Goal: Transaction & Acquisition: Book appointment/travel/reservation

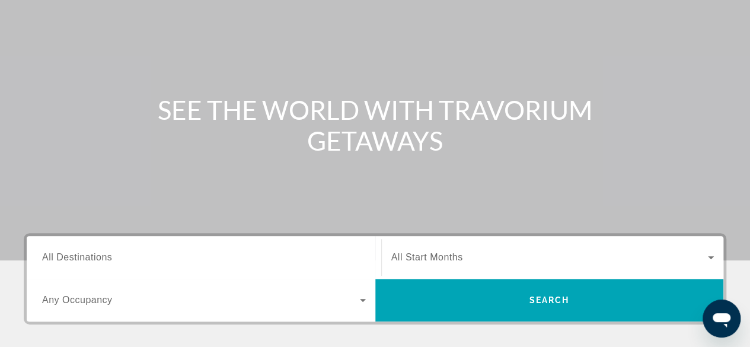
scroll to position [336, 0]
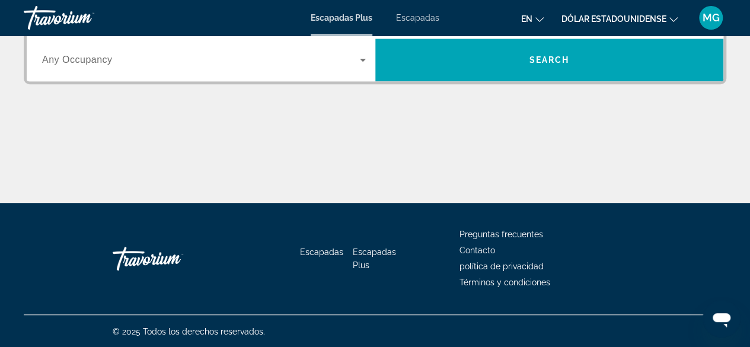
click at [359, 61] on icon "Widget de búsqueda" at bounding box center [363, 60] width 14 height 14
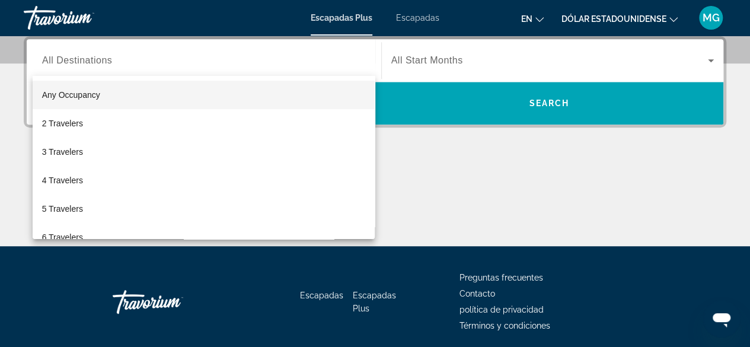
scroll to position [289, 0]
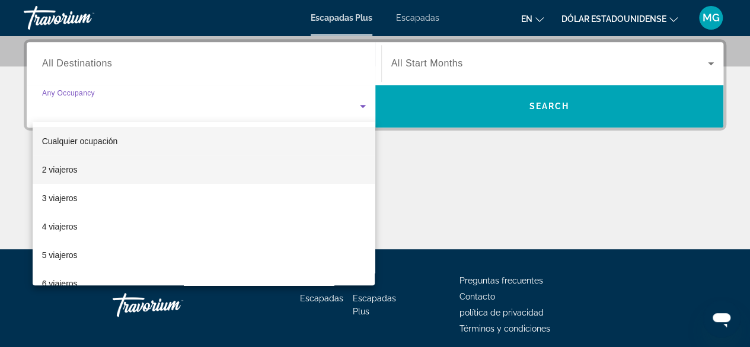
click at [231, 160] on mat-option "2 viajeros" at bounding box center [204, 169] width 343 height 28
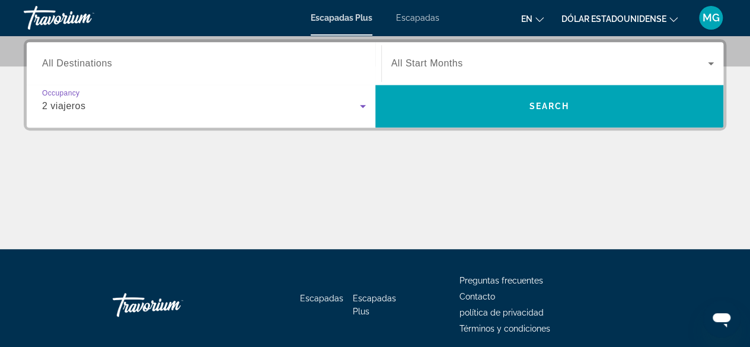
click at [710, 62] on icon "Widget de búsqueda" at bounding box center [711, 63] width 6 height 3
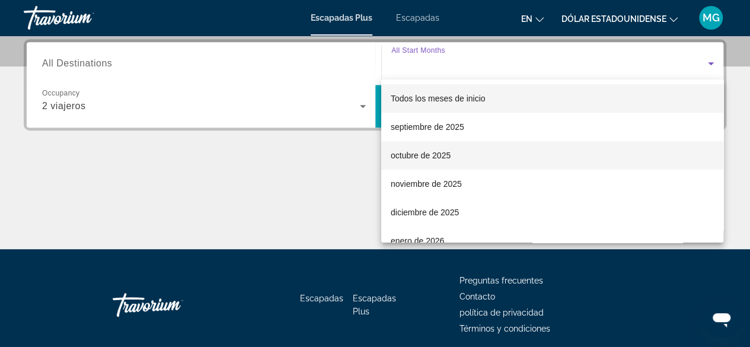
click at [447, 152] on font "octubre de 2025" at bounding box center [421, 155] width 60 height 9
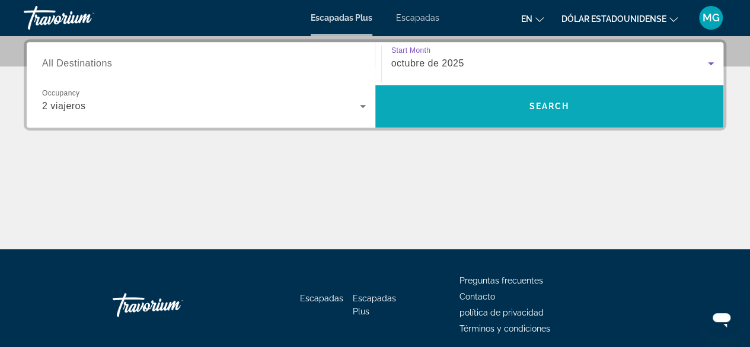
click at [554, 108] on span "Search" at bounding box center [549, 105] width 40 height 9
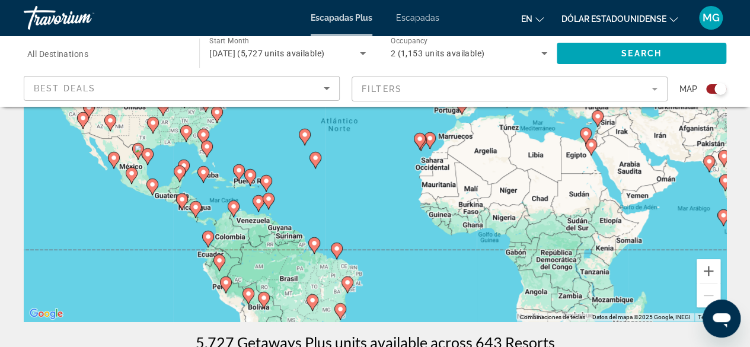
scroll to position [59, 0]
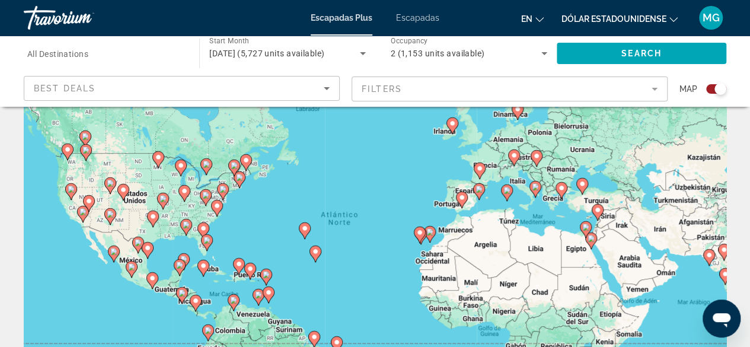
click at [463, 203] on icon "Contenido principal" at bounding box center [461, 199] width 11 height 15
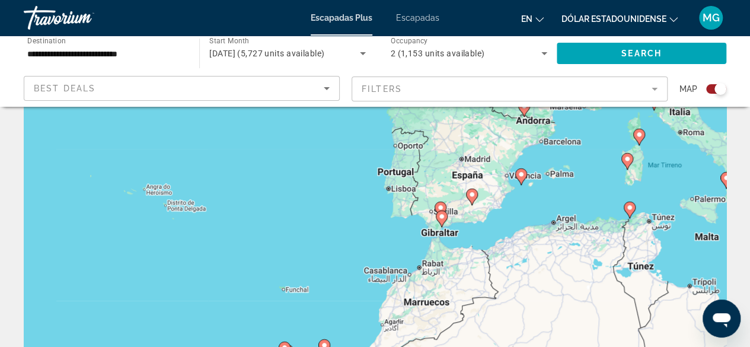
drag, startPoint x: 317, startPoint y: 227, endPoint x: 397, endPoint y: 203, distance: 84.2
click at [397, 203] on div "Para activar la función de arrastre con el teclado, pulsa Alt + Intro. Cuando h…" at bounding box center [375, 237] width 703 height 356
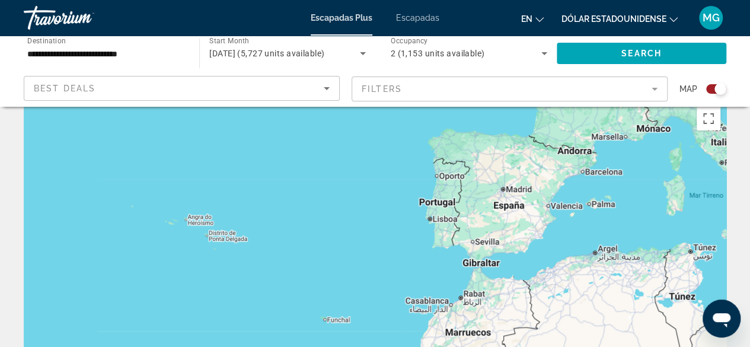
scroll to position [0, 0]
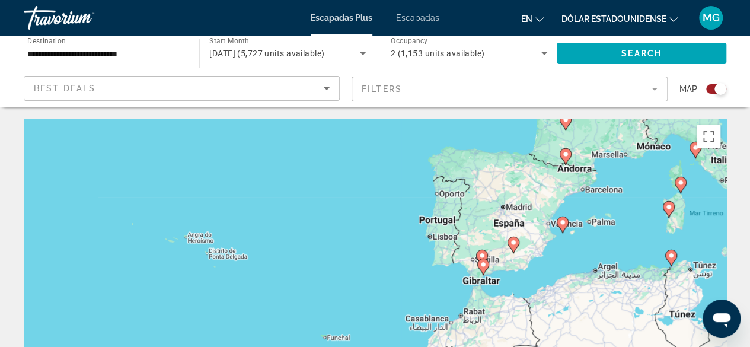
click at [489, 245] on div "Para activar la función de arrastre con el teclado, pulsa Alt + Intro. Cuando h…" at bounding box center [375, 297] width 703 height 356
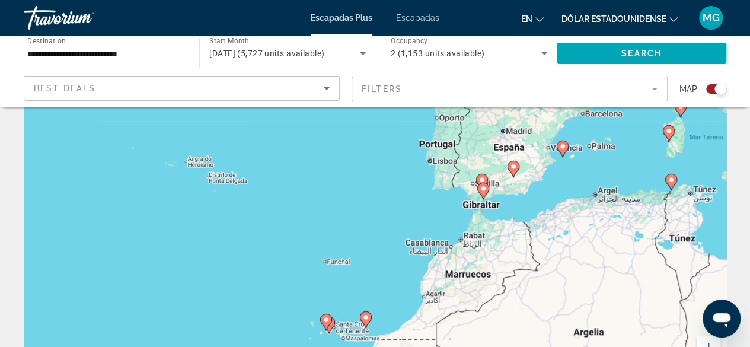
scroll to position [119, 0]
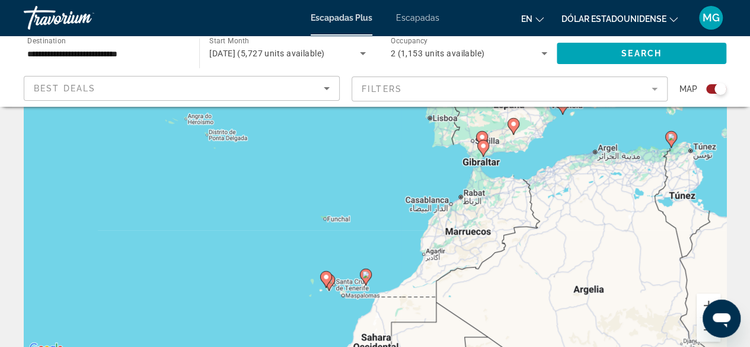
click at [331, 283] on gmp-advanced-marker "Contenido principal" at bounding box center [326, 279] width 12 height 18
type input "**********"
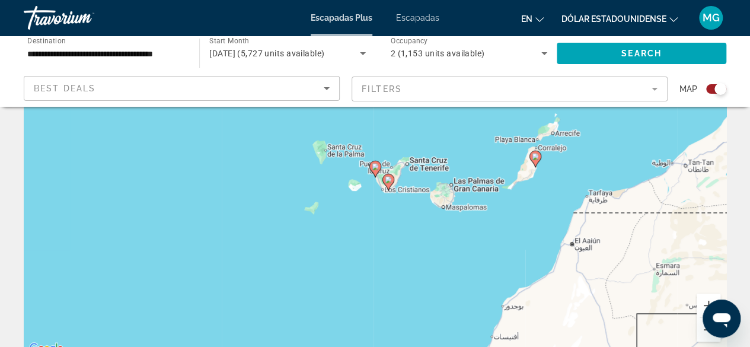
click at [385, 186] on gmp-advanced-marker "Contenido principal" at bounding box center [389, 182] width 12 height 18
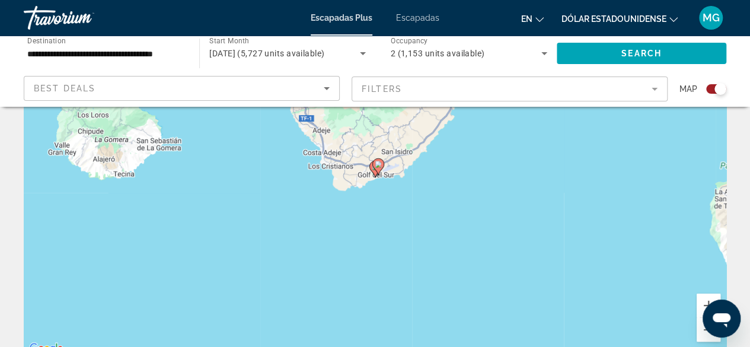
click at [379, 169] on icon "Contenido principal" at bounding box center [377, 166] width 11 height 15
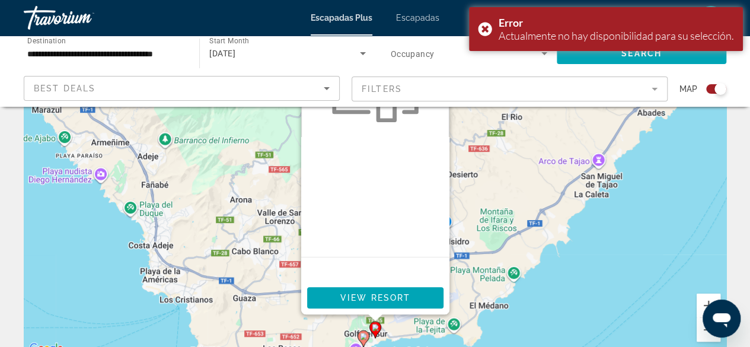
click at [362, 336] on image "Contenido principal" at bounding box center [363, 336] width 7 height 7
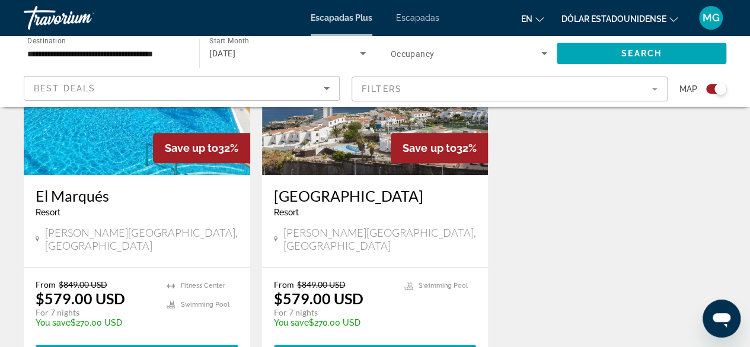
scroll to position [646, 0]
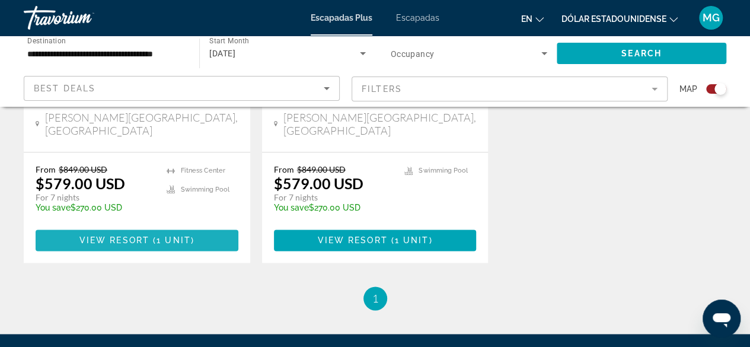
click at [166, 235] on span "1 unit" at bounding box center [174, 239] width 34 height 9
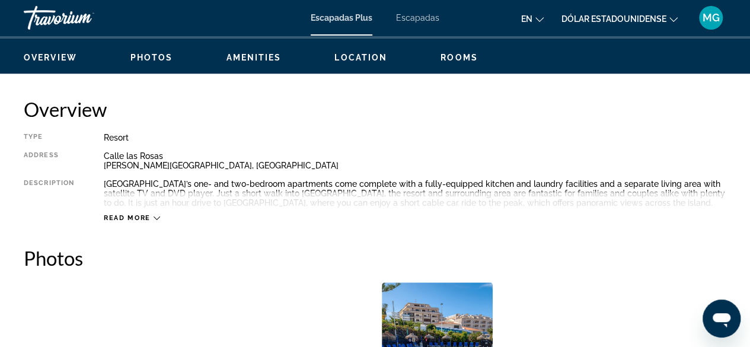
scroll to position [652, 0]
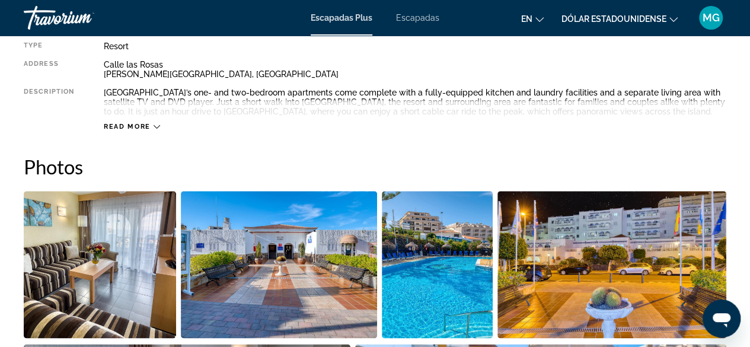
click at [165, 128] on div "Read more" at bounding box center [415, 114] width 623 height 33
click at [158, 128] on icon "Contenido principal" at bounding box center [157, 126] width 7 height 7
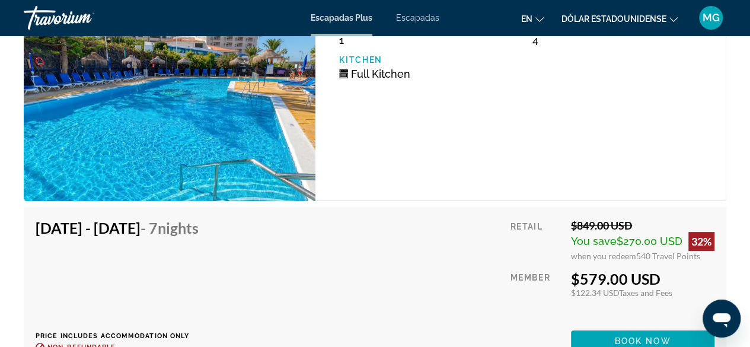
scroll to position [2201, 0]
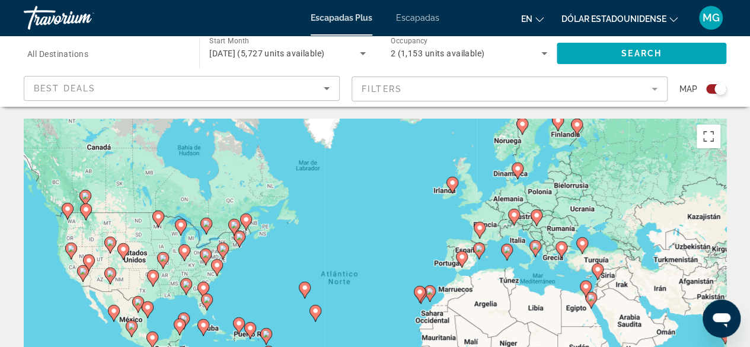
click at [362, 53] on icon "Search widget" at bounding box center [363, 53] width 6 height 3
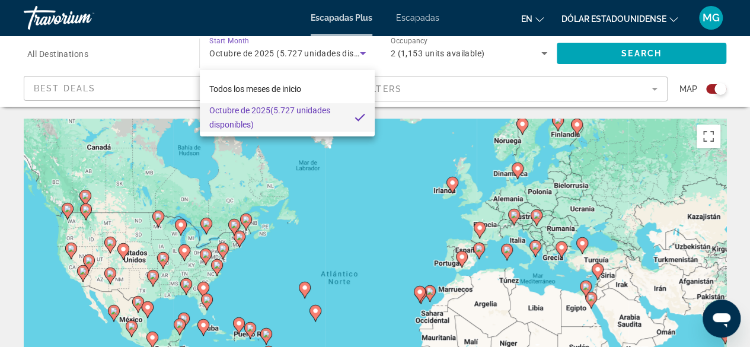
click at [359, 120] on mat-pseudo-checkbox at bounding box center [360, 117] width 11 height 11
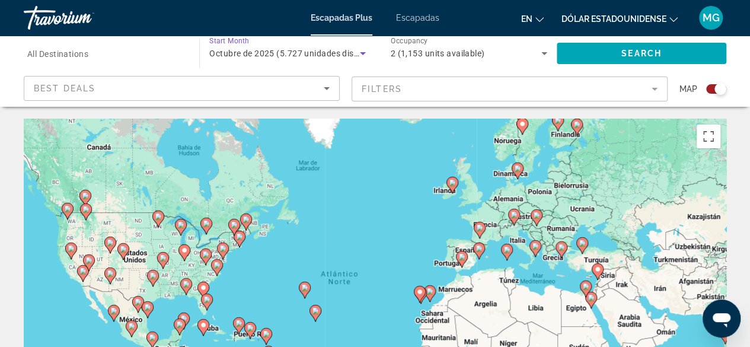
click at [362, 52] on icon "Search widget" at bounding box center [363, 53] width 6 height 3
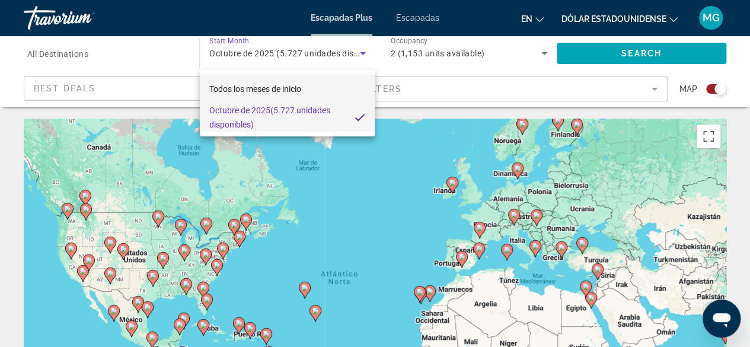
click at [263, 88] on font "Todos los meses de inicio" at bounding box center [255, 88] width 92 height 9
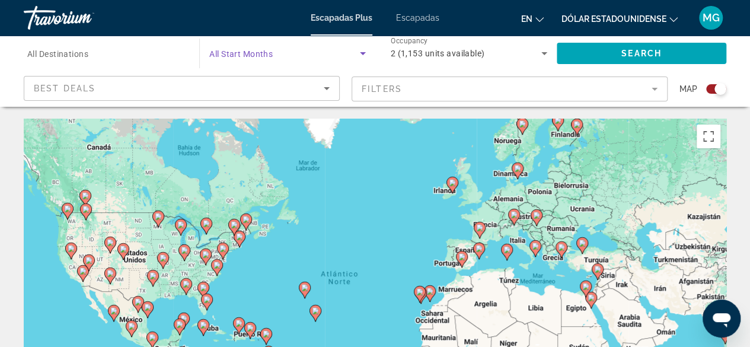
click at [363, 51] on icon "Search widget" at bounding box center [363, 53] width 14 height 14
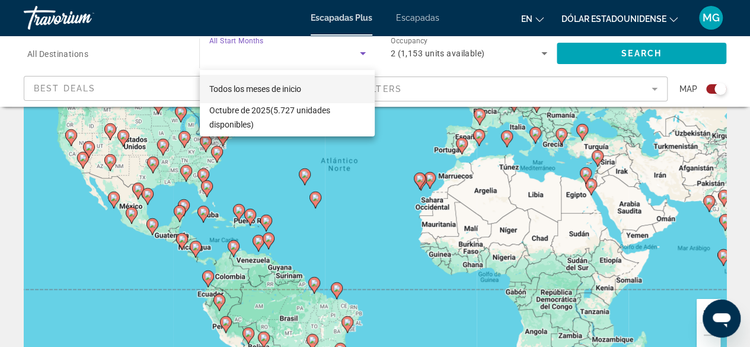
scroll to position [59, 0]
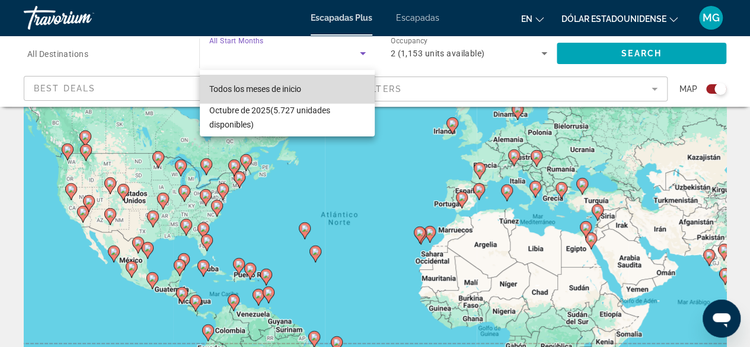
click at [273, 88] on font "Todos los meses de inicio" at bounding box center [255, 88] width 92 height 9
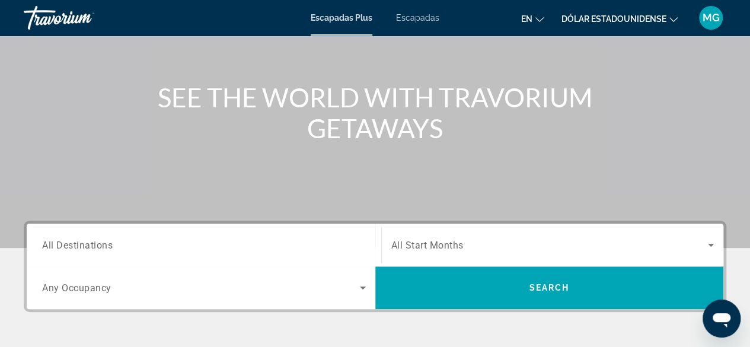
scroll to position [178, 0]
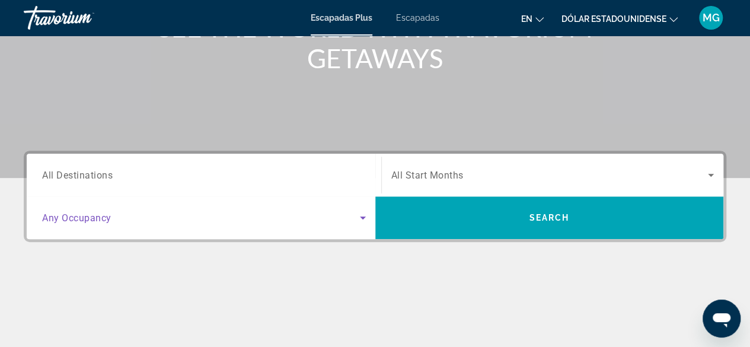
click at [362, 216] on icon "Search widget" at bounding box center [363, 218] width 14 height 14
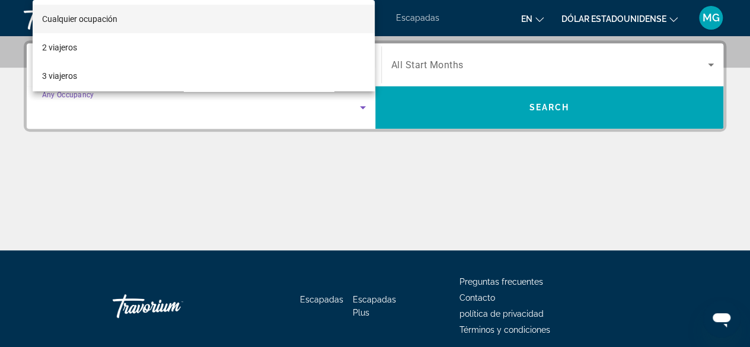
scroll to position [289, 0]
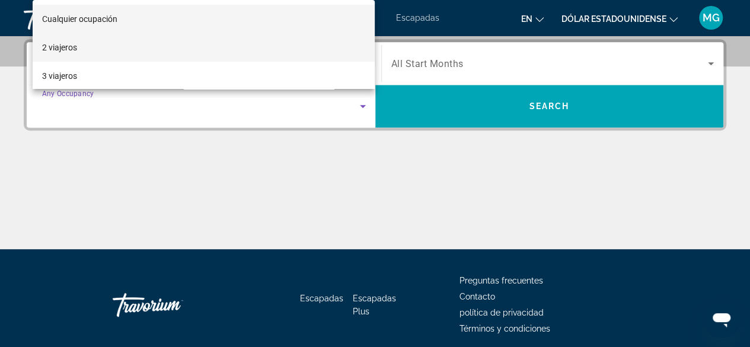
click at [155, 50] on mat-option "2 viajeros" at bounding box center [204, 47] width 343 height 28
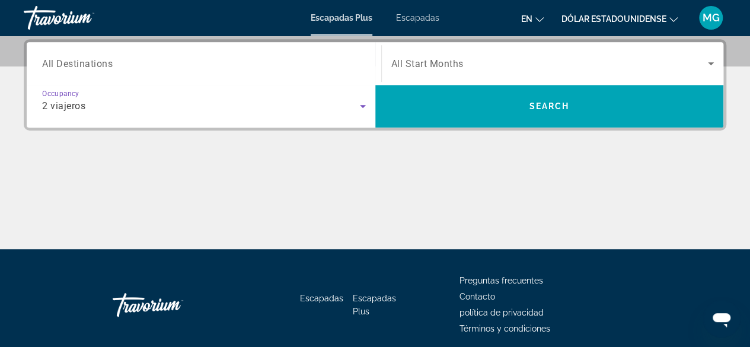
click at [358, 60] on input "Destination All Destinations" at bounding box center [204, 64] width 324 height 14
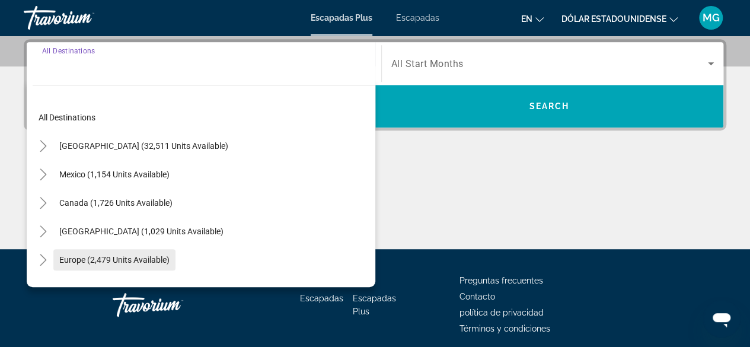
click at [170, 252] on span "Search widget" at bounding box center [114, 260] width 122 height 28
type input "**********"
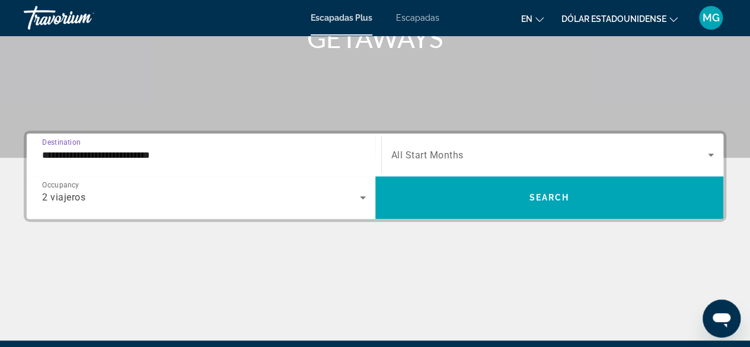
scroll to position [171, 0]
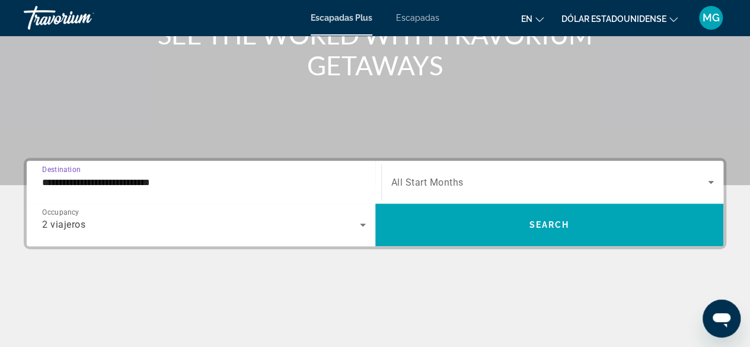
click at [710, 181] on icon "Search widget" at bounding box center [711, 182] width 6 height 3
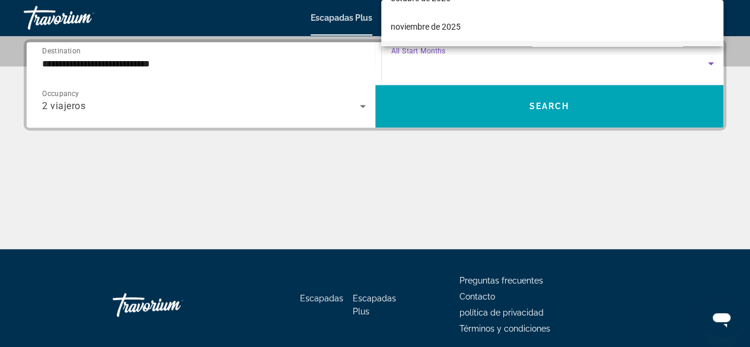
scroll to position [59, 0]
click at [477, 36] on mat-option "noviembre de 2025" at bounding box center [552, 45] width 342 height 28
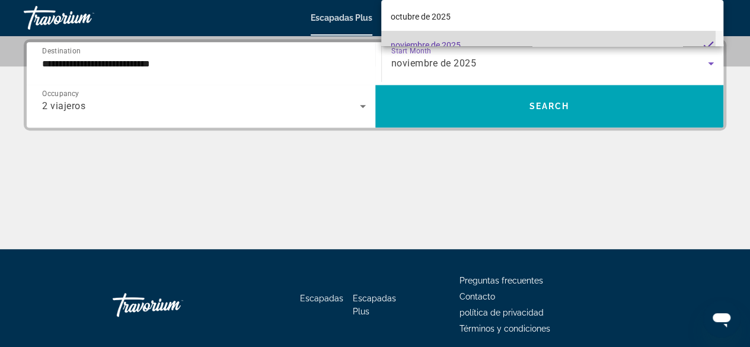
scroll to position [72, 0]
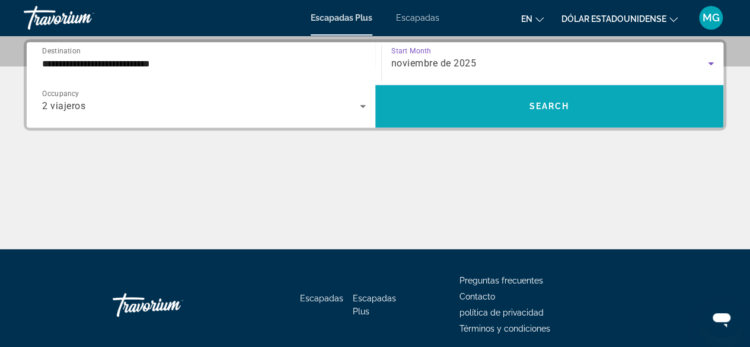
click at [533, 110] on span "Search widget" at bounding box center [549, 106] width 349 height 28
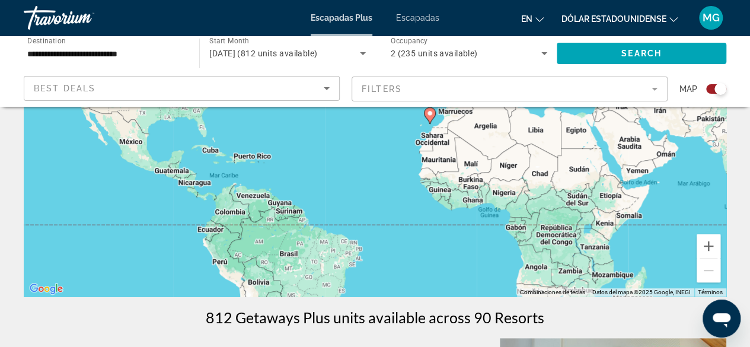
scroll to position [59, 0]
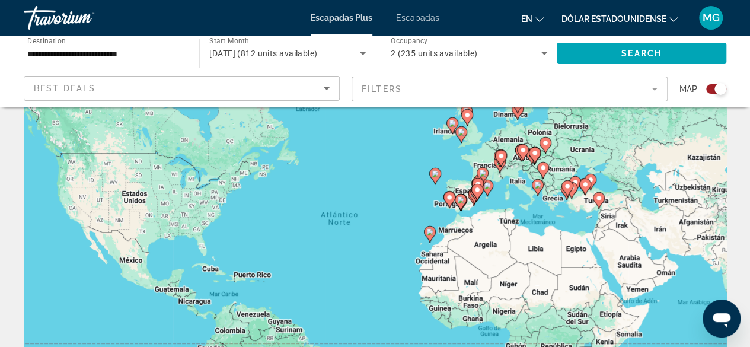
click at [476, 183] on gmp-advanced-marker "Contenido principal" at bounding box center [477, 192] width 12 height 18
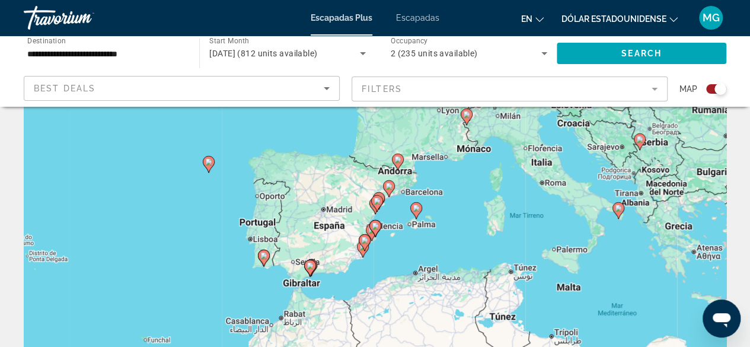
click at [387, 187] on image "Contenido principal" at bounding box center [388, 186] width 7 height 7
type input "**********"
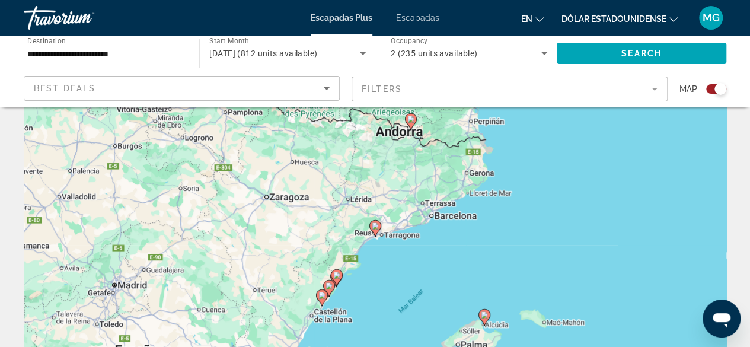
click at [377, 225] on image "Contenido principal" at bounding box center [375, 225] width 7 height 7
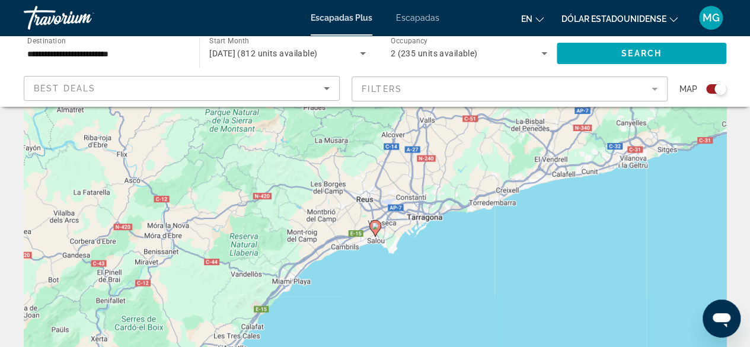
click at [374, 230] on icon "Contenido principal" at bounding box center [374, 228] width 11 height 15
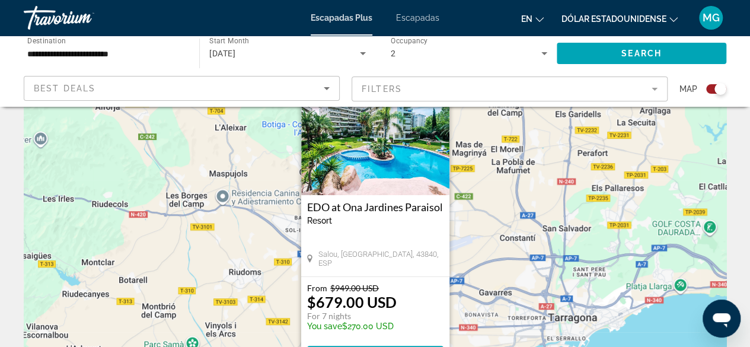
scroll to position [119, 0]
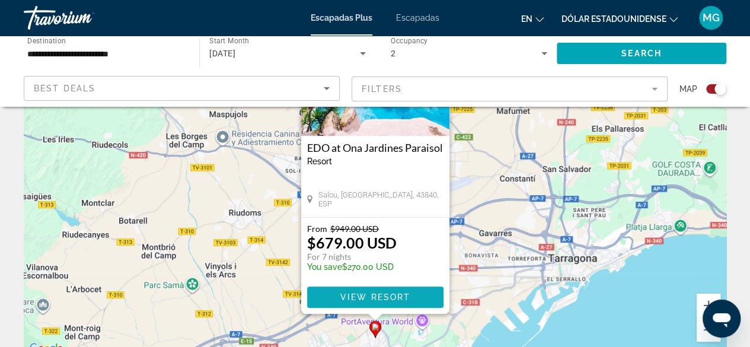
click at [401, 294] on span "View Resort" at bounding box center [375, 296] width 70 height 9
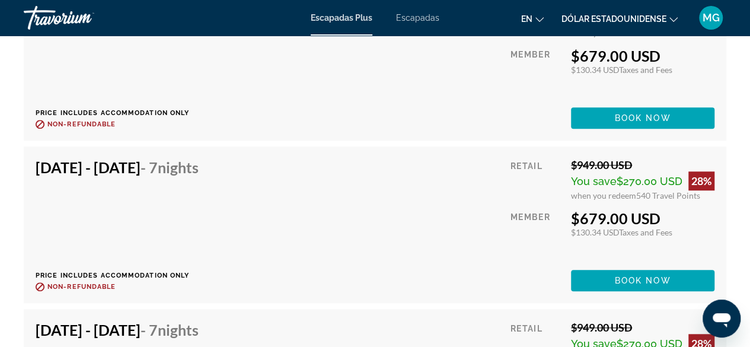
scroll to position [2609, 0]
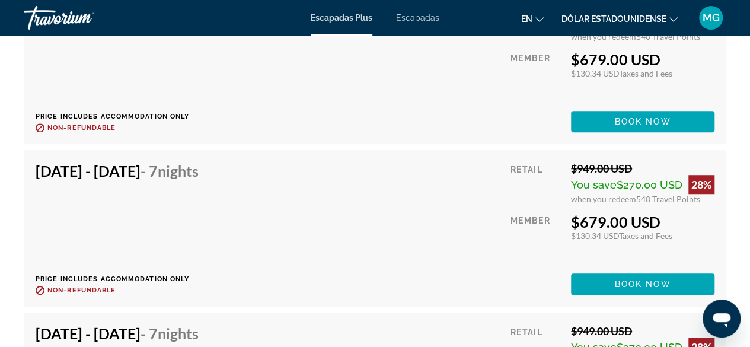
click at [416, 16] on font "Escapadas" at bounding box center [417, 17] width 43 height 9
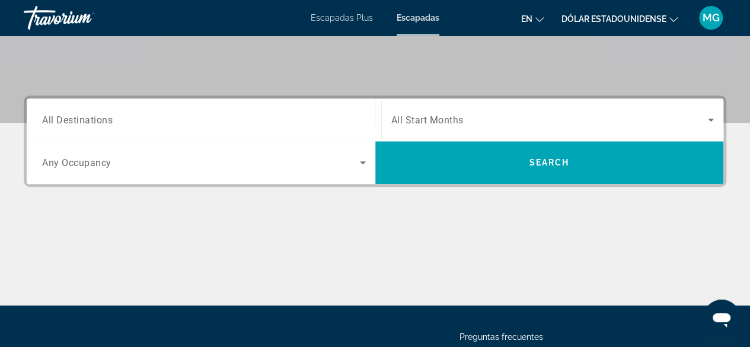
scroll to position [217, 0]
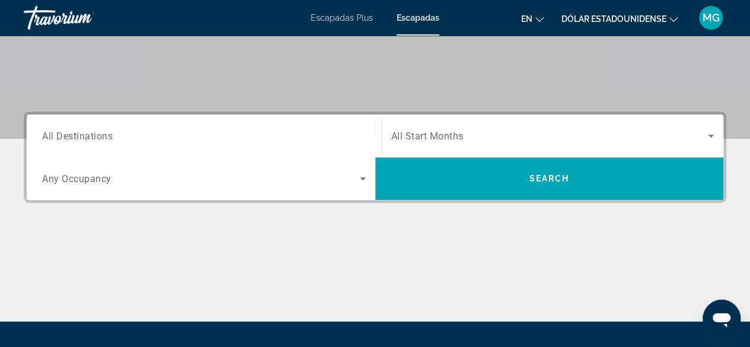
click at [311, 129] on input "Destination All Destinations" at bounding box center [204, 136] width 324 height 14
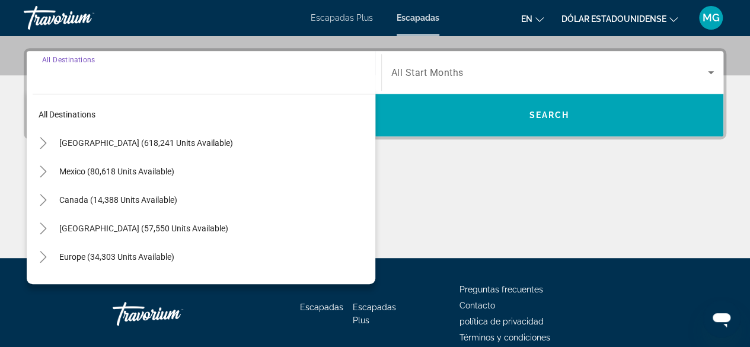
scroll to position [289, 0]
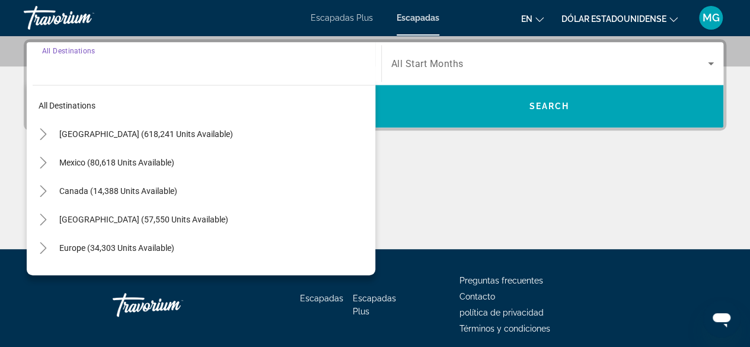
click at [158, 239] on span "Search widget" at bounding box center [214, 248] width 322 height 28
type input "**********"
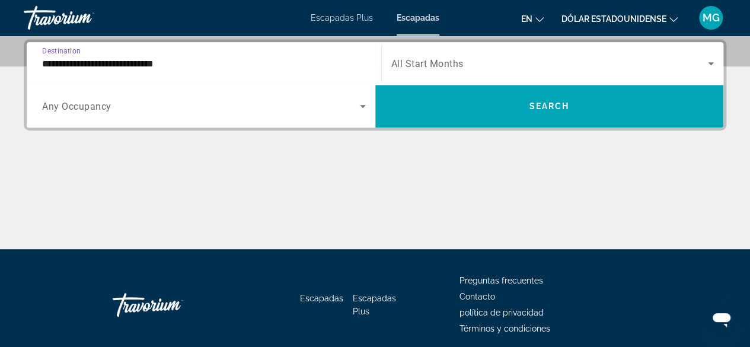
click at [365, 109] on icon "Search widget" at bounding box center [363, 106] width 14 height 14
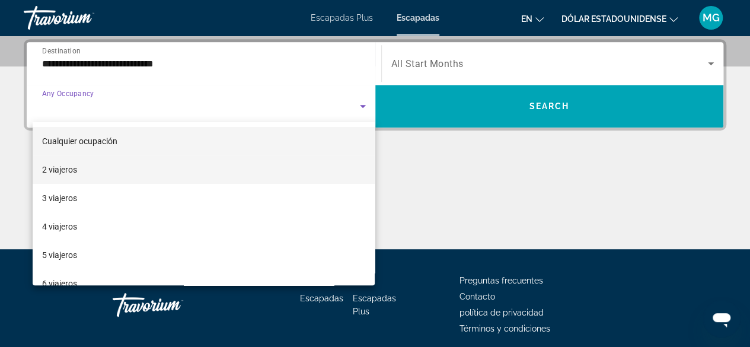
click at [171, 170] on mat-option "2 viajeros" at bounding box center [204, 169] width 343 height 28
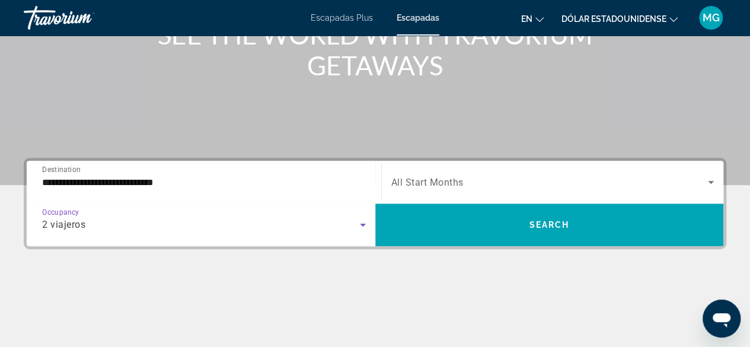
click at [709, 177] on icon "Search widget" at bounding box center [711, 182] width 14 height 14
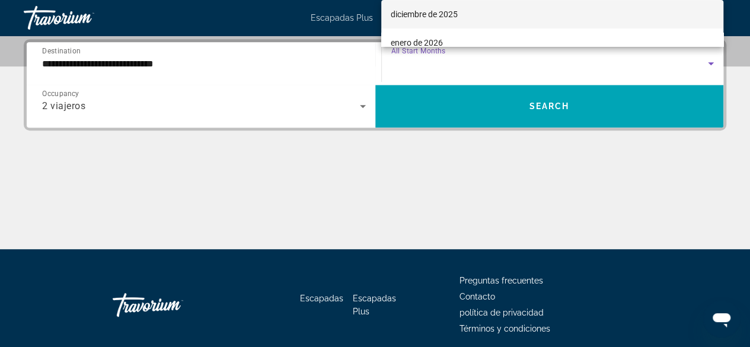
scroll to position [59, 0]
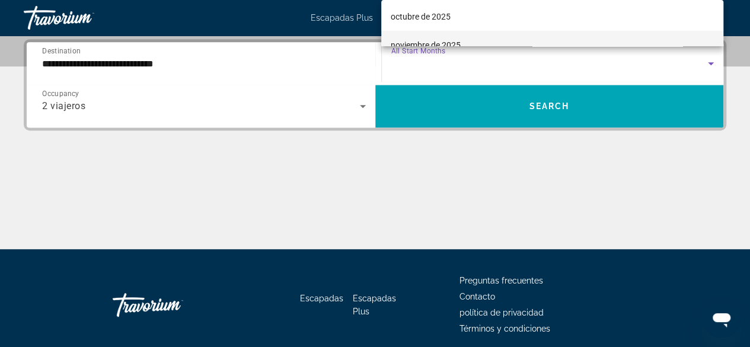
click at [459, 36] on mat-option "noviembre de 2025" at bounding box center [552, 45] width 342 height 28
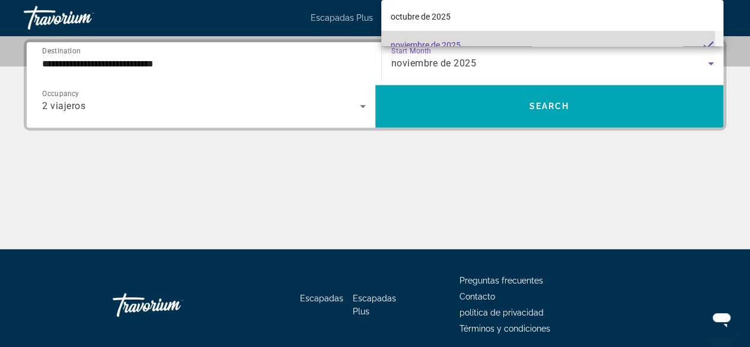
scroll to position [72, 0]
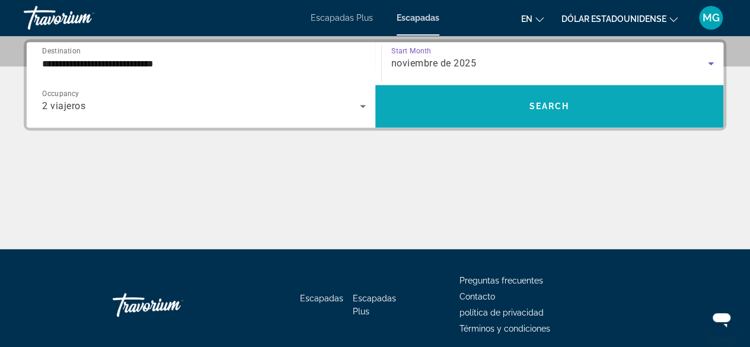
click at [521, 116] on span "Search widget" at bounding box center [549, 106] width 349 height 28
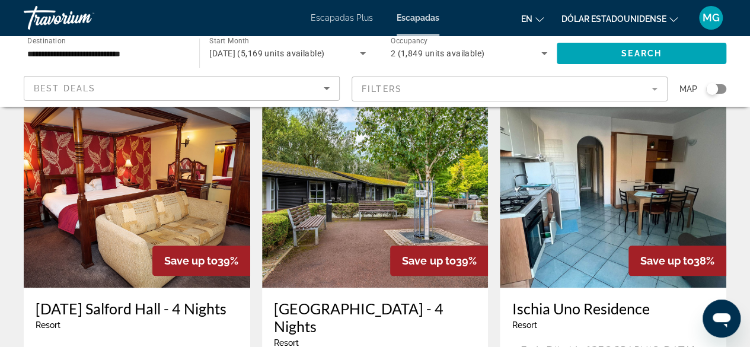
scroll to position [474, 0]
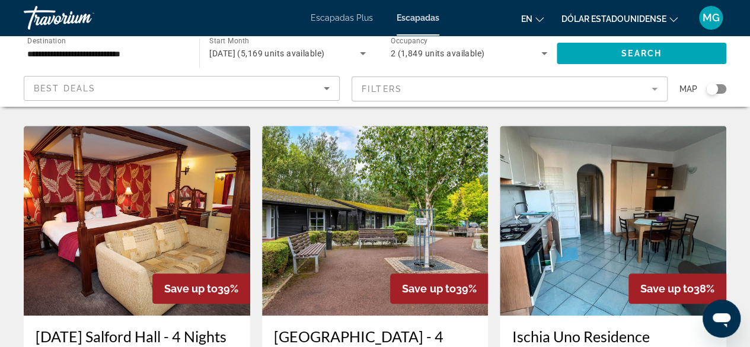
click at [652, 90] on mat-form-field "Filters" at bounding box center [510, 89] width 316 height 25
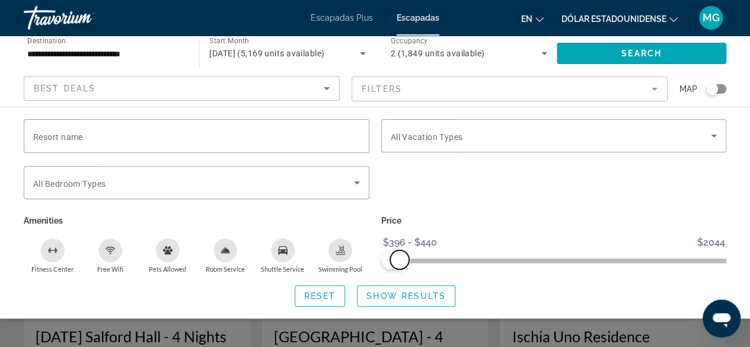
drag, startPoint x: 718, startPoint y: 258, endPoint x: 399, endPoint y: 264, distance: 318.5
click at [399, 264] on span "ngx-slider-max" at bounding box center [399, 259] width 19 height 19
click at [396, 294] on span "Show Results" at bounding box center [406, 295] width 79 height 9
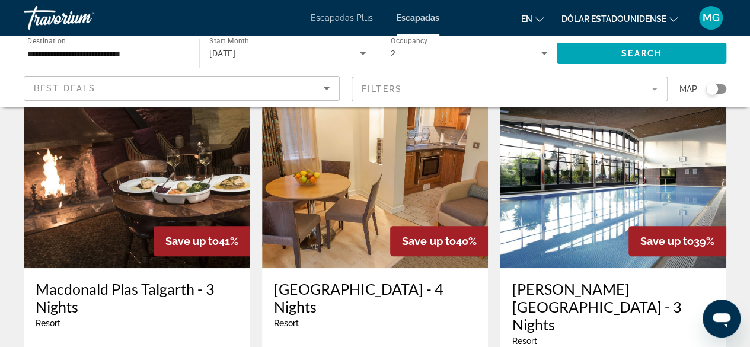
scroll to position [59, 0]
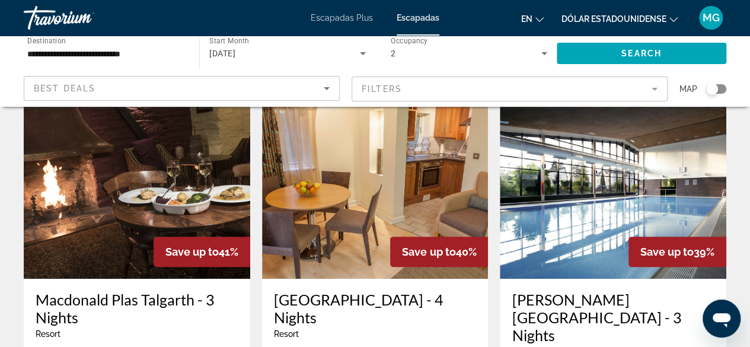
click at [90, 190] on img "Contenido principal" at bounding box center [137, 184] width 227 height 190
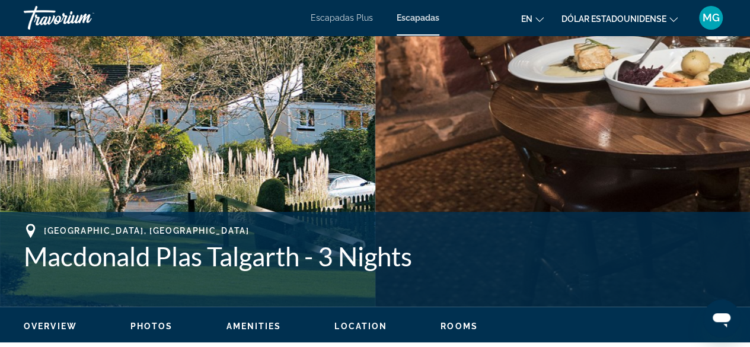
scroll to position [534, 0]
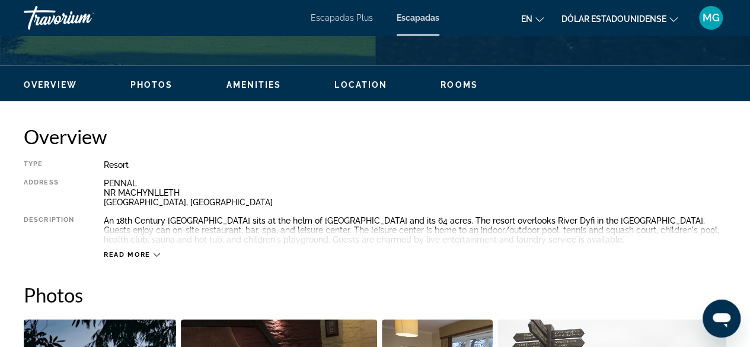
click at [152, 255] on div "Read more" at bounding box center [132, 255] width 56 height 8
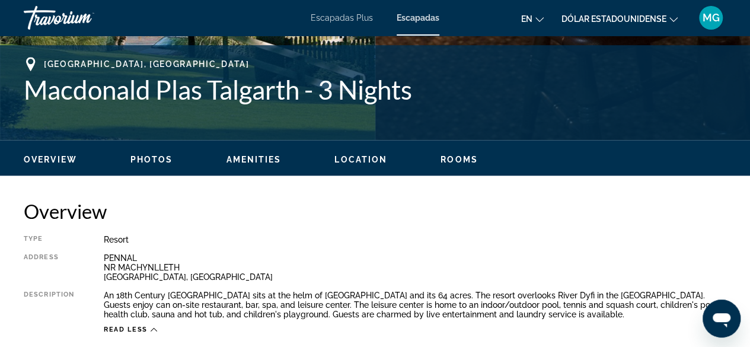
scroll to position [415, 0]
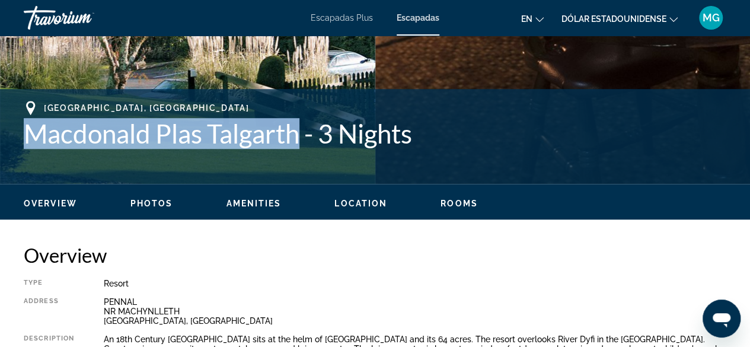
drag, startPoint x: 269, startPoint y: 141, endPoint x: 27, endPoint y: 133, distance: 241.5
click at [27, 133] on h1 "Macdonald Plas Talgarth - 3 Nights" at bounding box center [375, 133] width 703 height 31
copy h1 "[PERSON_NAME] Plas Talgarth"
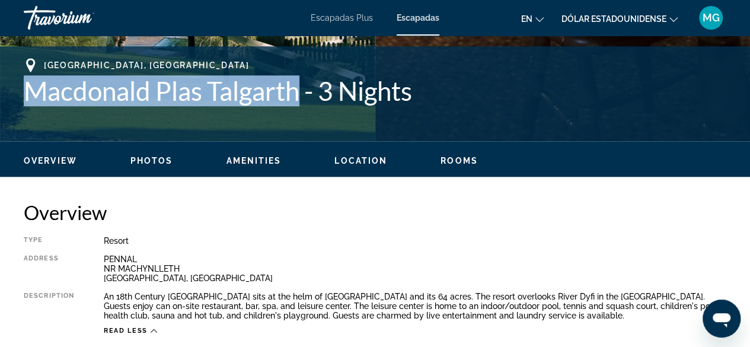
scroll to position [474, 0]
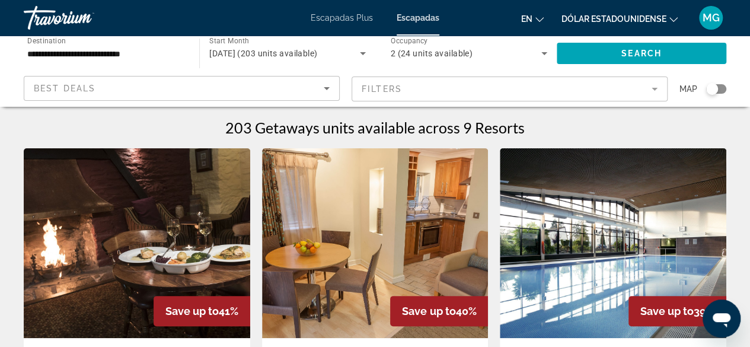
click at [724, 87] on div "Search widget" at bounding box center [716, 88] width 20 height 9
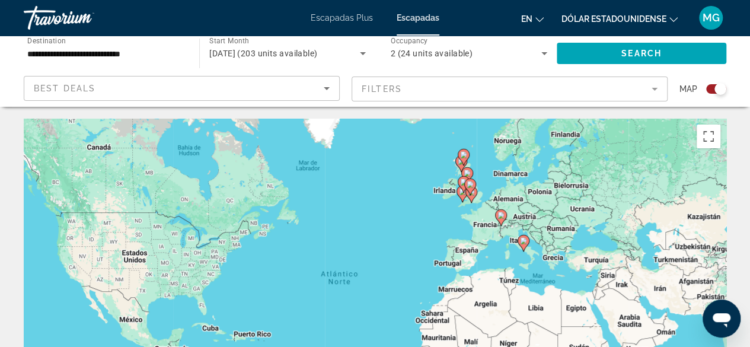
click at [460, 253] on div "Para activar la función de arrastre con el teclado, pulsa Alt + Intro. Cuando h…" at bounding box center [375, 297] width 703 height 356
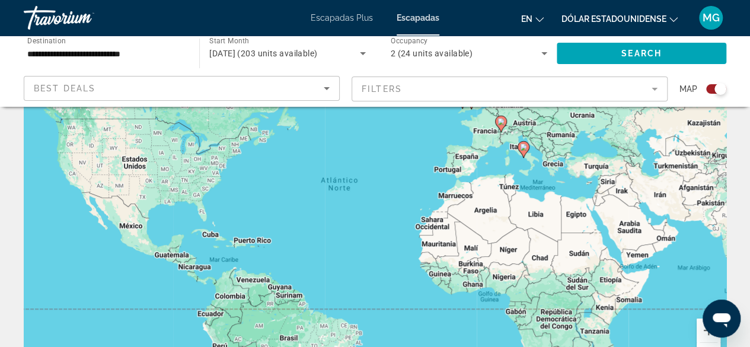
scroll to position [59, 0]
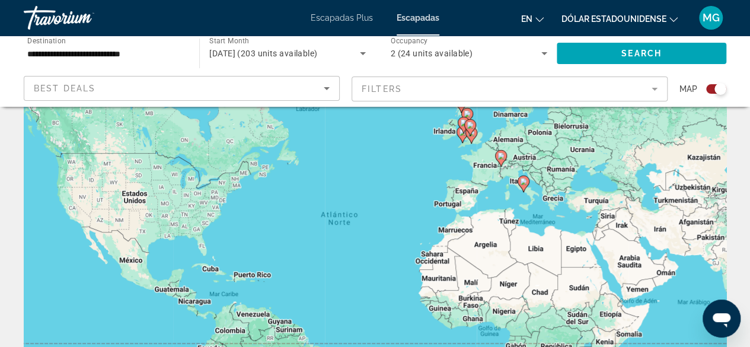
click at [471, 197] on div "Para activar la función de arrastre con el teclado, pulsa Alt + Intro. Cuando h…" at bounding box center [375, 237] width 703 height 356
click at [470, 197] on div "Para activar la función de arrastre con el teclado, pulsa Alt + Intro. Cuando h…" at bounding box center [375, 237] width 703 height 356
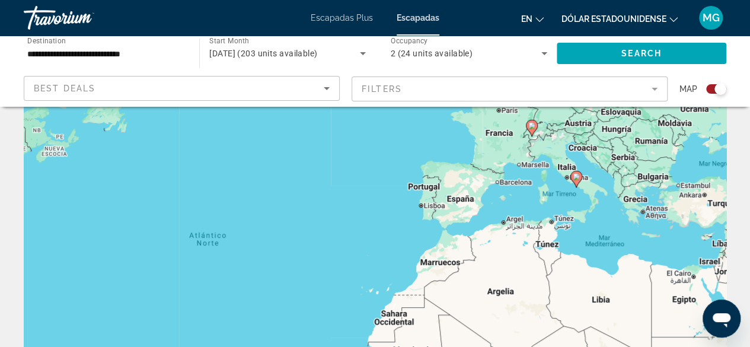
click at [470, 199] on div "Para activar la función de arrastre con el teclado, pulsa Alt + Intro. Cuando h…" at bounding box center [375, 237] width 703 height 356
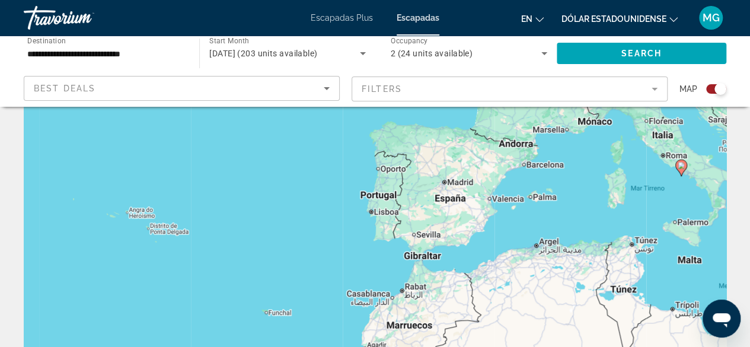
click at [412, 221] on div "Para activar la función de arrastre con el teclado, pulsa Alt + Intro. Cuando h…" at bounding box center [375, 237] width 703 height 356
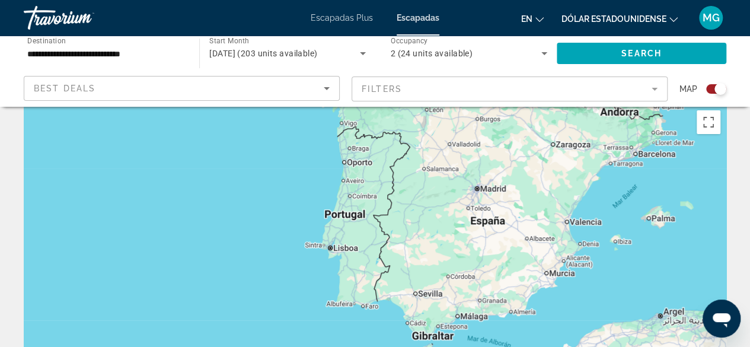
scroll to position [0, 0]
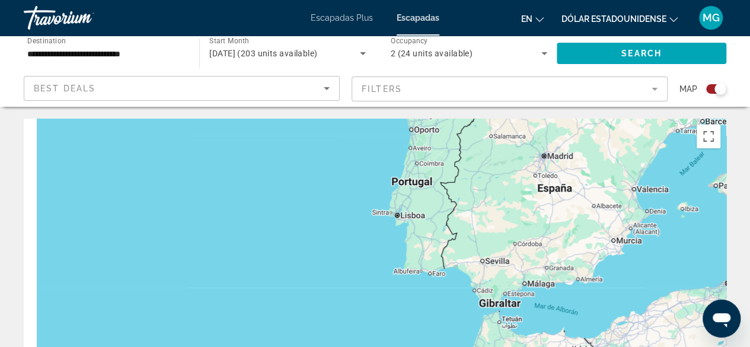
drag, startPoint x: 372, startPoint y: 236, endPoint x: 467, endPoint y: 149, distance: 128.5
click at [467, 150] on div "Contenido principal" at bounding box center [375, 297] width 703 height 356
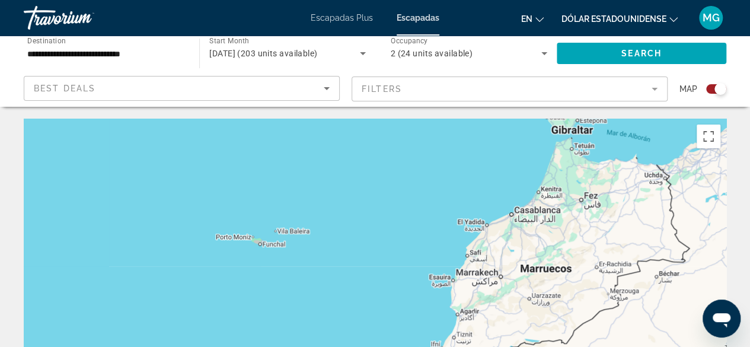
drag, startPoint x: 343, startPoint y: 316, endPoint x: 382, endPoint y: 194, distance: 128.1
click at [382, 194] on div "Contenido principal" at bounding box center [375, 297] width 703 height 356
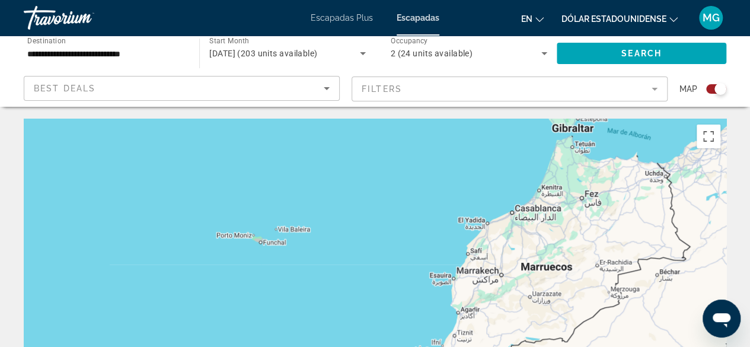
click at [383, 239] on div "Contenido principal" at bounding box center [375, 297] width 703 height 356
click at [382, 239] on div "Contenido principal" at bounding box center [375, 297] width 703 height 356
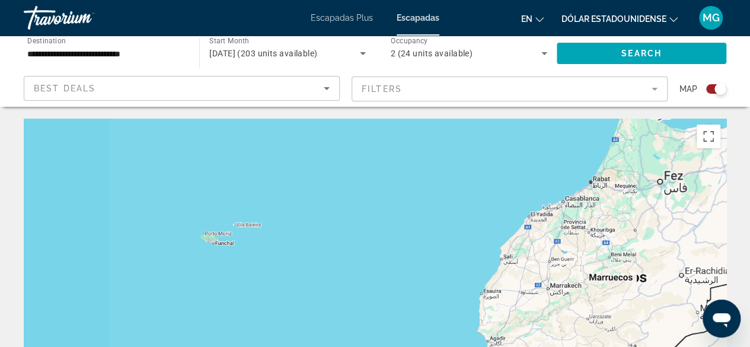
click at [382, 239] on div "Contenido principal" at bounding box center [375, 297] width 703 height 356
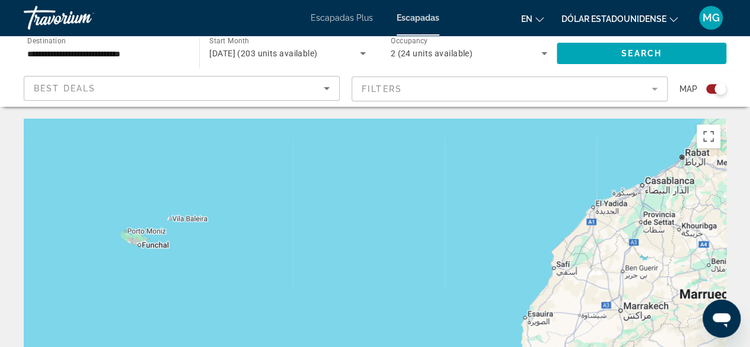
click at [378, 238] on div "Contenido principal" at bounding box center [375, 297] width 703 height 356
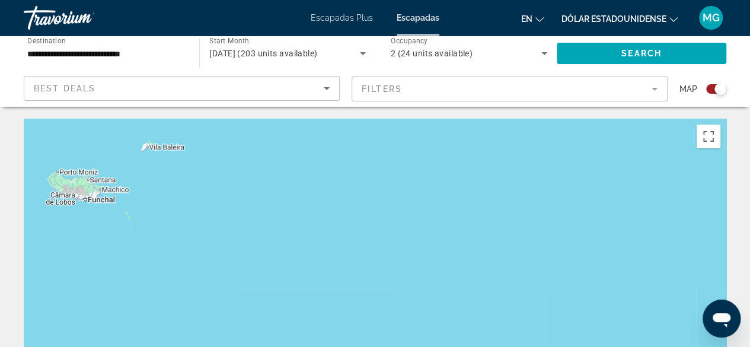
drag, startPoint x: 344, startPoint y: 244, endPoint x: 522, endPoint y: 190, distance: 185.9
click at [522, 190] on div "Contenido principal" at bounding box center [375, 297] width 703 height 356
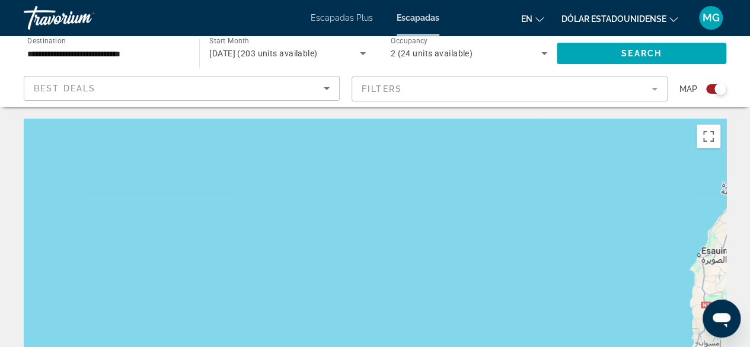
drag, startPoint x: 450, startPoint y: 257, endPoint x: 295, endPoint y: 165, distance: 180.5
click at [298, 170] on div "Contenido principal" at bounding box center [375, 297] width 703 height 356
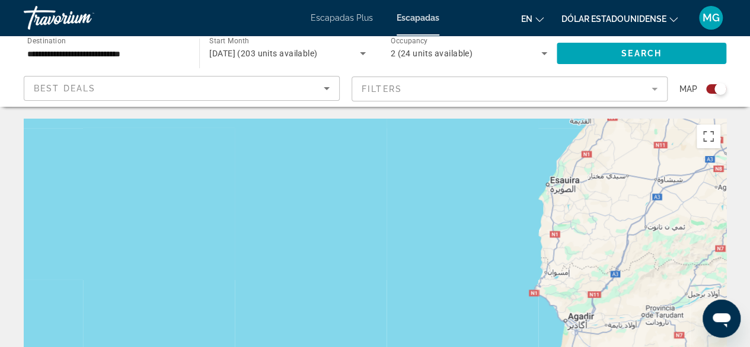
drag, startPoint x: 474, startPoint y: 260, endPoint x: 390, endPoint y: 132, distance: 153.3
click at [390, 132] on div "Contenido principal" at bounding box center [375, 297] width 703 height 356
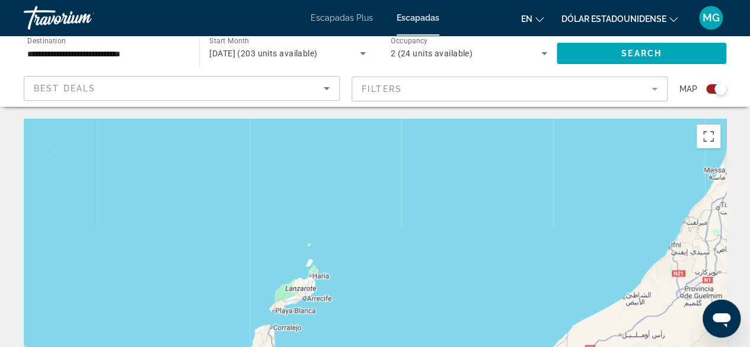
drag, startPoint x: 263, startPoint y: 308, endPoint x: 381, endPoint y: 190, distance: 166.5
click at [381, 190] on div "Contenido principal" at bounding box center [375, 297] width 703 height 356
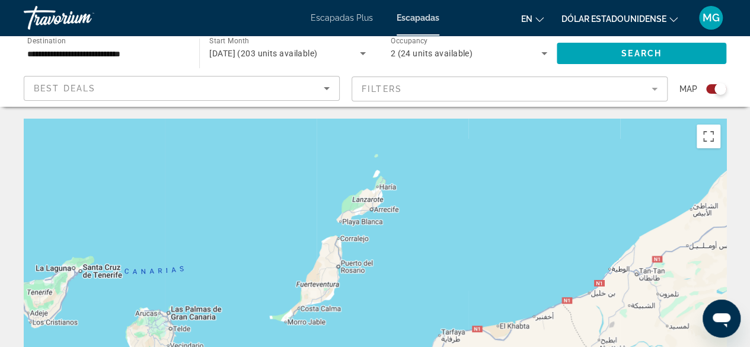
drag, startPoint x: 395, startPoint y: 254, endPoint x: 446, endPoint y: 183, distance: 87.6
click at [446, 183] on div "Contenido principal" at bounding box center [375, 297] width 703 height 356
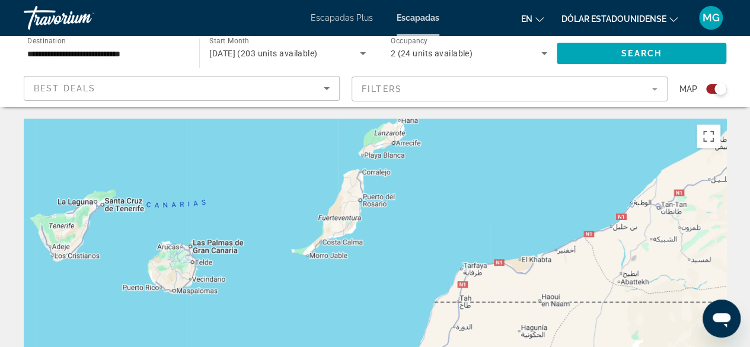
drag, startPoint x: 397, startPoint y: 279, endPoint x: 418, endPoint y: 215, distance: 67.3
click at [418, 215] on div "Contenido principal" at bounding box center [375, 297] width 703 height 356
click at [343, 222] on div "Contenido principal" at bounding box center [375, 297] width 703 height 356
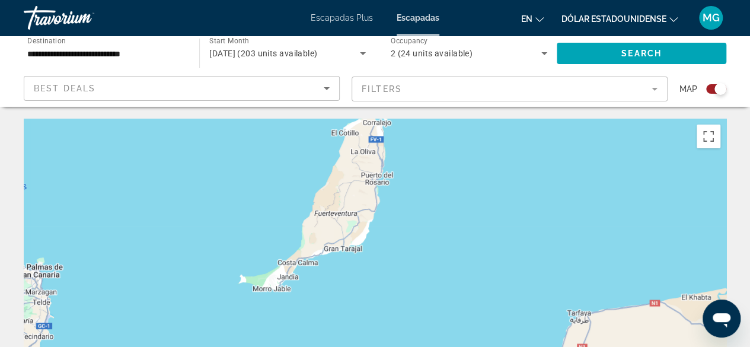
click at [343, 221] on div "Contenido principal" at bounding box center [375, 297] width 703 height 356
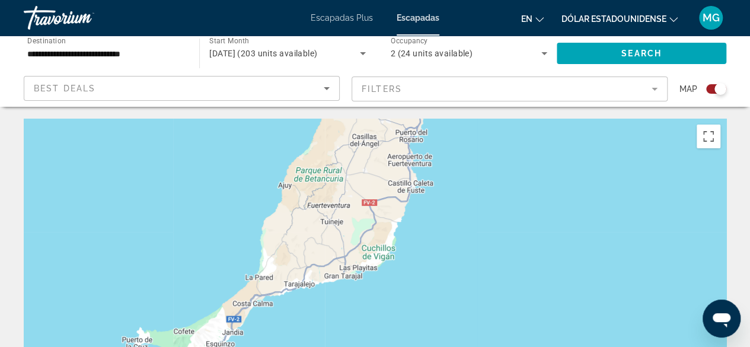
click at [650, 82] on mat-form-field "Filters" at bounding box center [510, 89] width 316 height 25
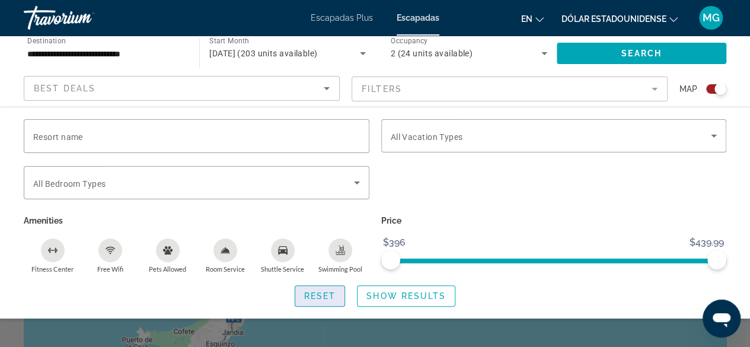
click at [336, 297] on span "Reset" at bounding box center [320, 295] width 32 height 9
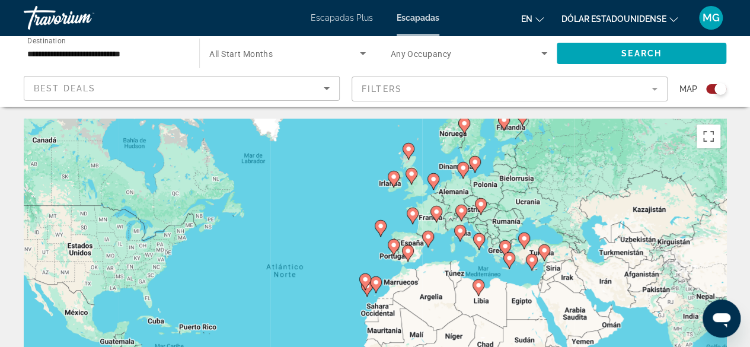
click at [380, 283] on icon "Contenido principal" at bounding box center [375, 284] width 11 height 15
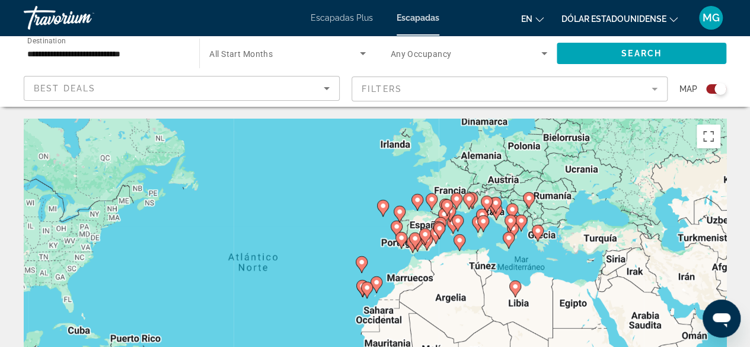
click at [379, 283] on image "Contenido principal" at bounding box center [376, 282] width 7 height 7
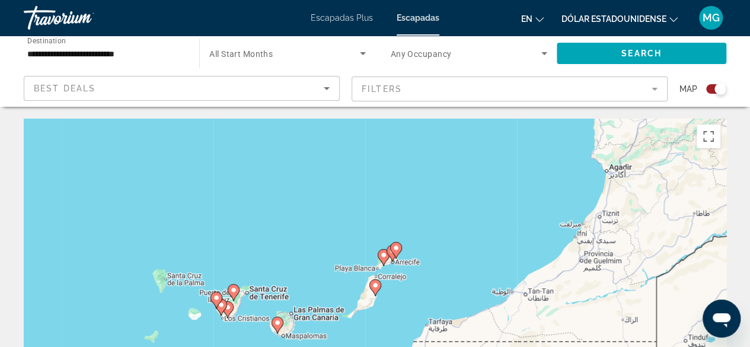
click at [377, 289] on icon "Contenido principal" at bounding box center [374, 287] width 11 height 15
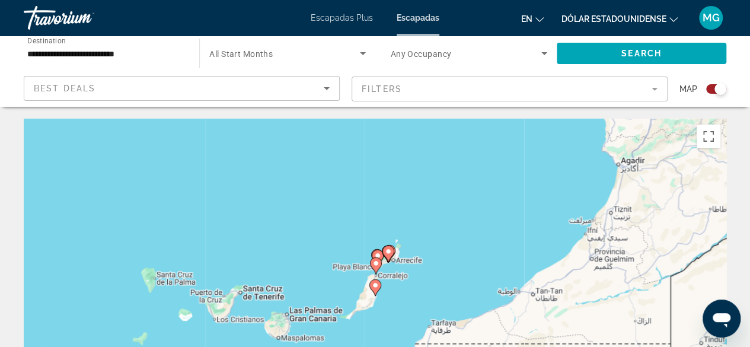
type input "**********"
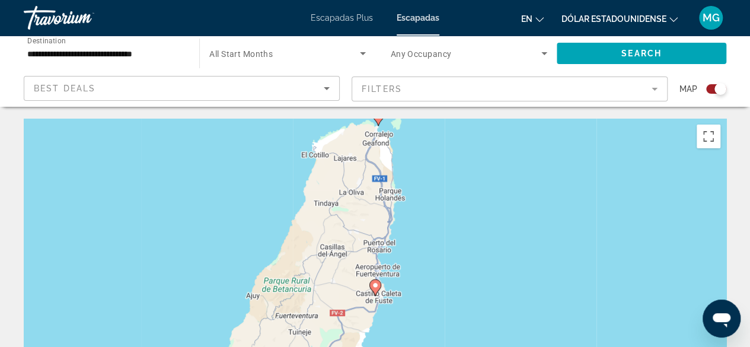
click at [377, 289] on icon "Contenido principal" at bounding box center [374, 287] width 11 height 15
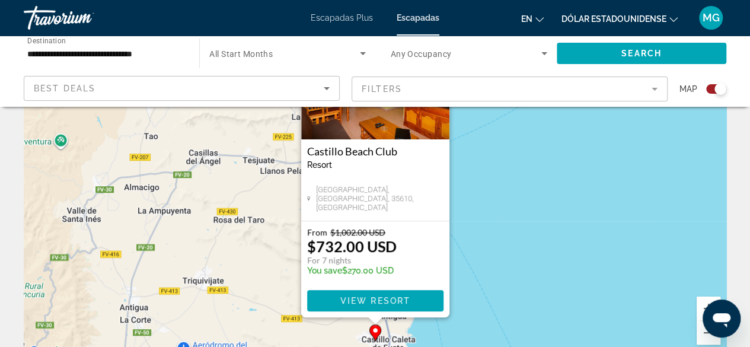
scroll to position [119, 0]
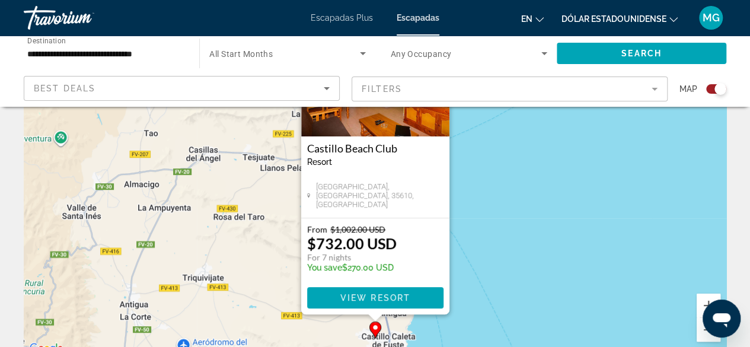
click at [716, 319] on icon "Abrir ventana de mensajería" at bounding box center [722, 320] width 18 height 14
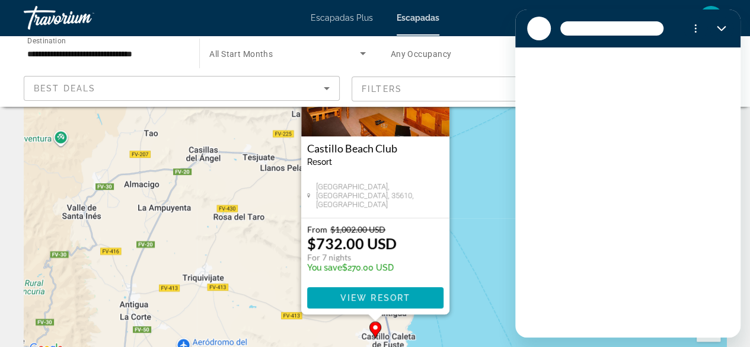
scroll to position [0, 0]
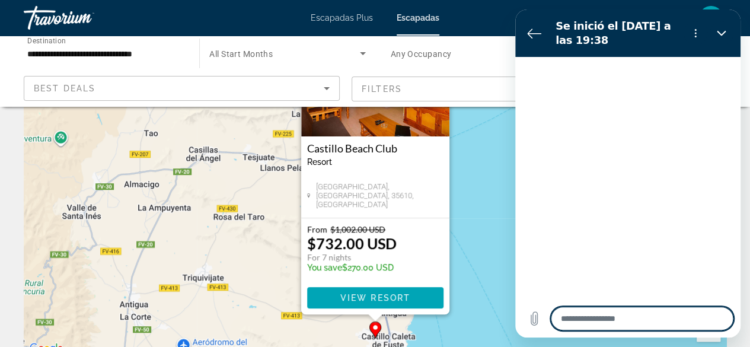
type textarea "*"
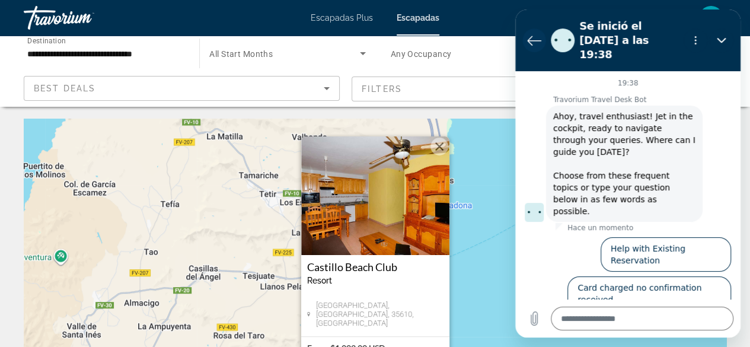
click at [535, 28] on button "Volver a la lista de conversaciones" at bounding box center [534, 40] width 24 height 24
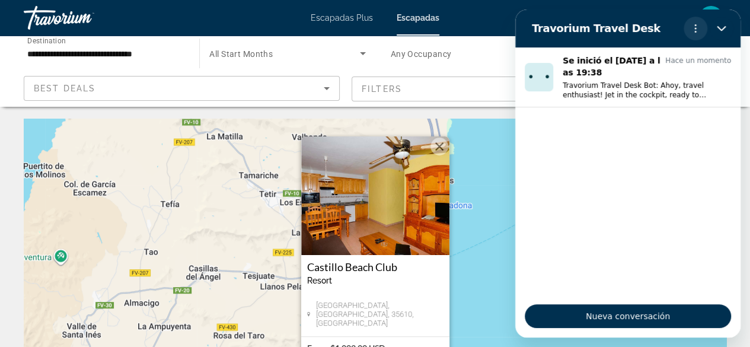
click at [697, 27] on icon "Menú de opciones" at bounding box center [695, 28] width 9 height 9
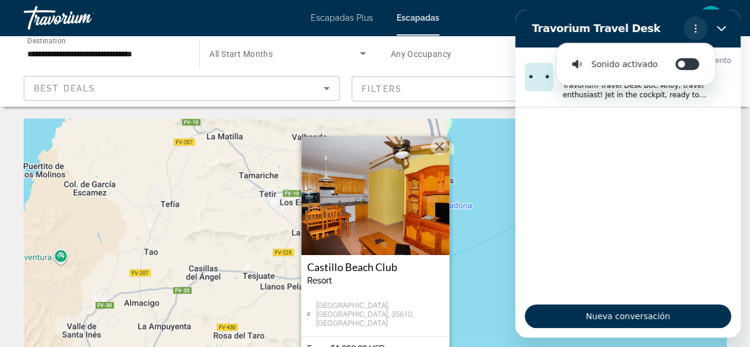
click at [697, 27] on icon "Menú de opciones" at bounding box center [695, 28] width 9 height 9
